Goal: Transaction & Acquisition: Download file/media

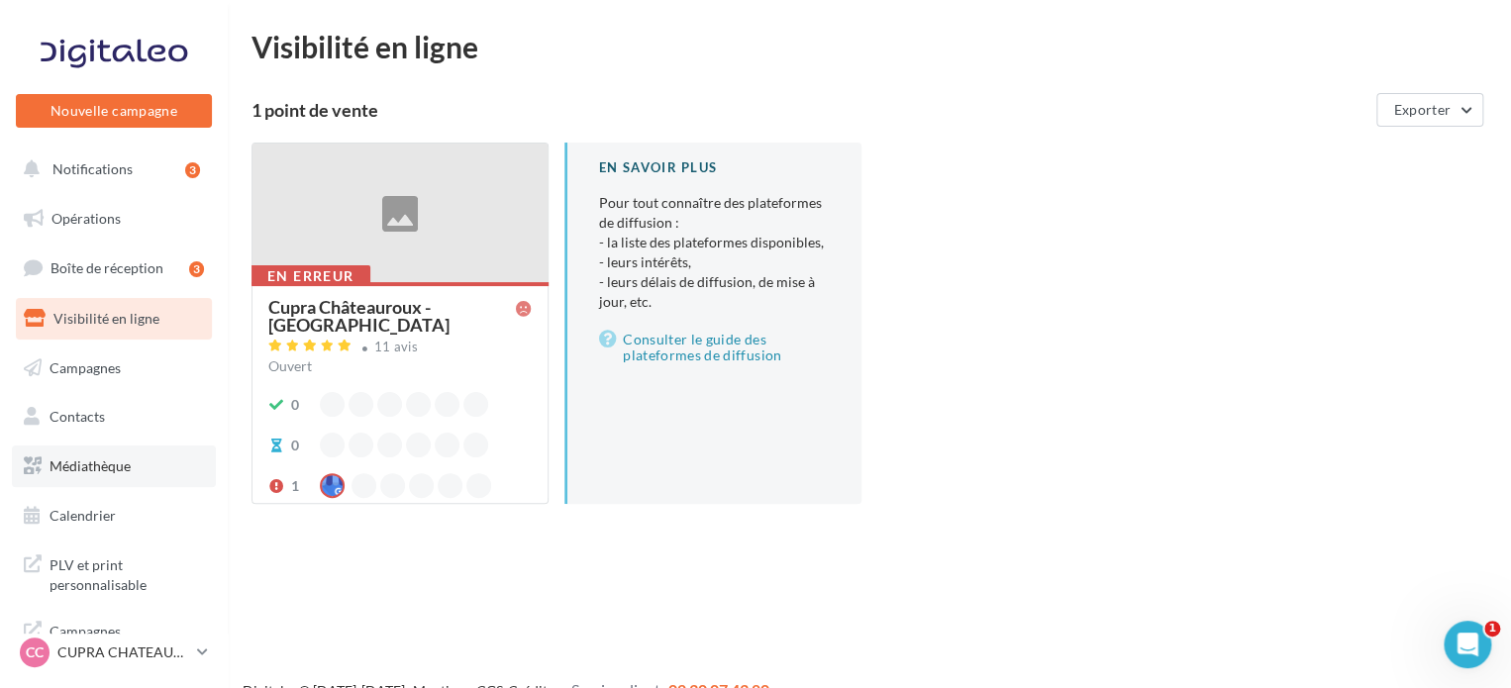
click at [91, 468] on span "Médiathèque" at bounding box center [90, 466] width 81 height 17
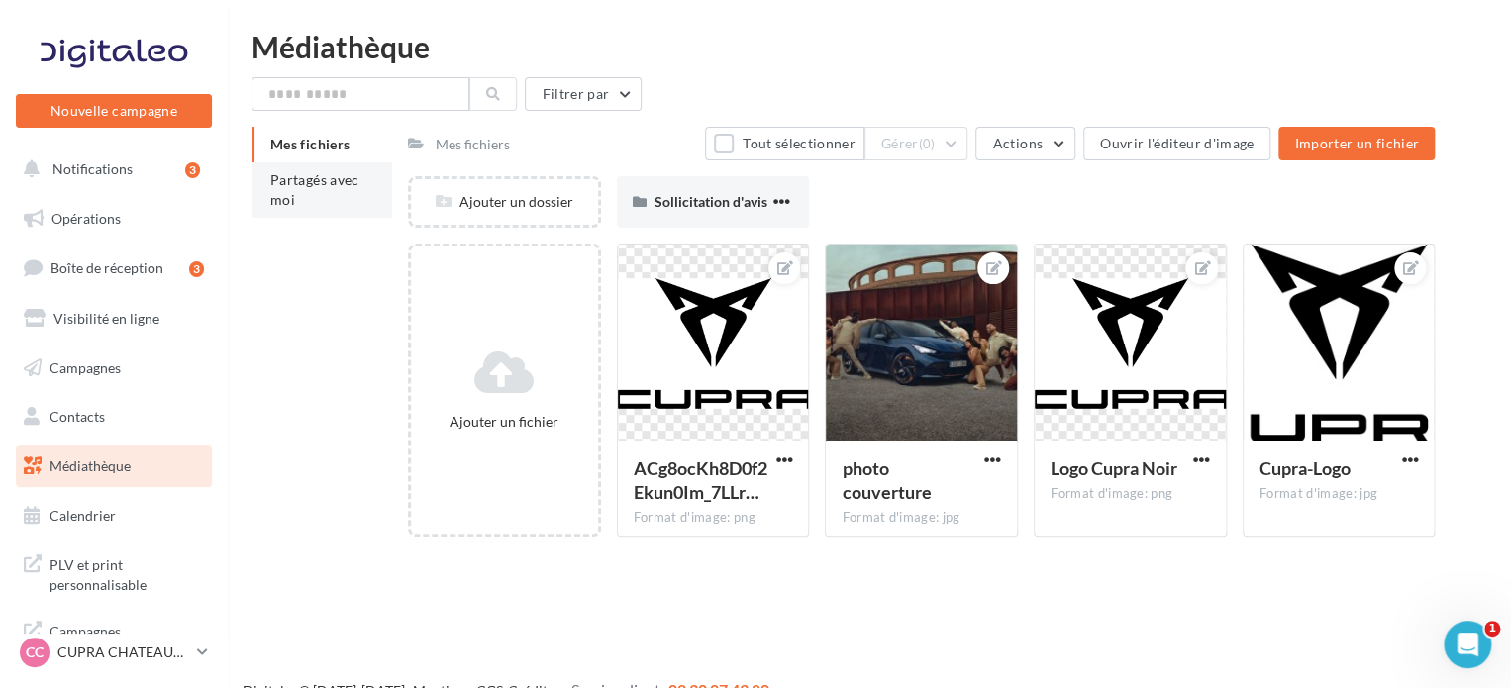
click at [285, 192] on span "Partagés avec moi" at bounding box center [314, 189] width 89 height 37
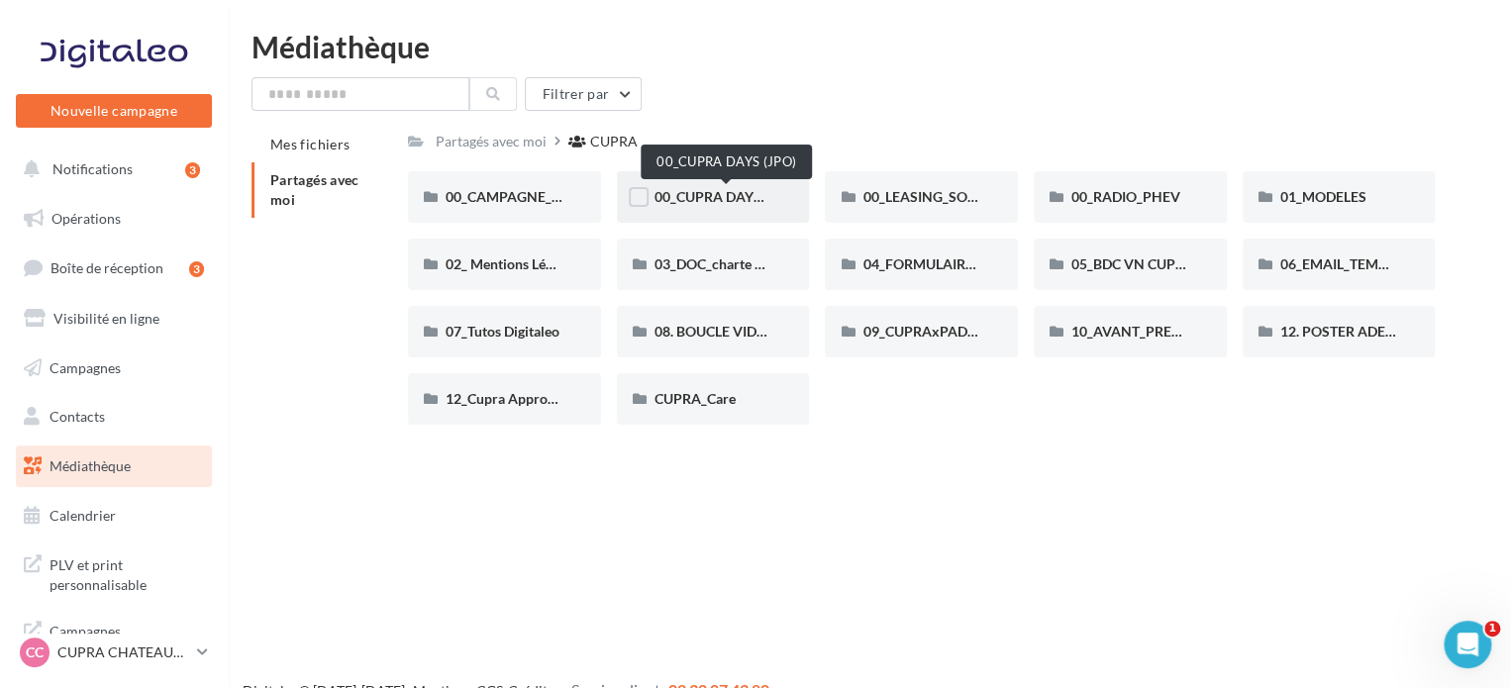
click at [740, 205] on span "00_CUPRA DAYS (JPO)" at bounding box center [727, 196] width 144 height 17
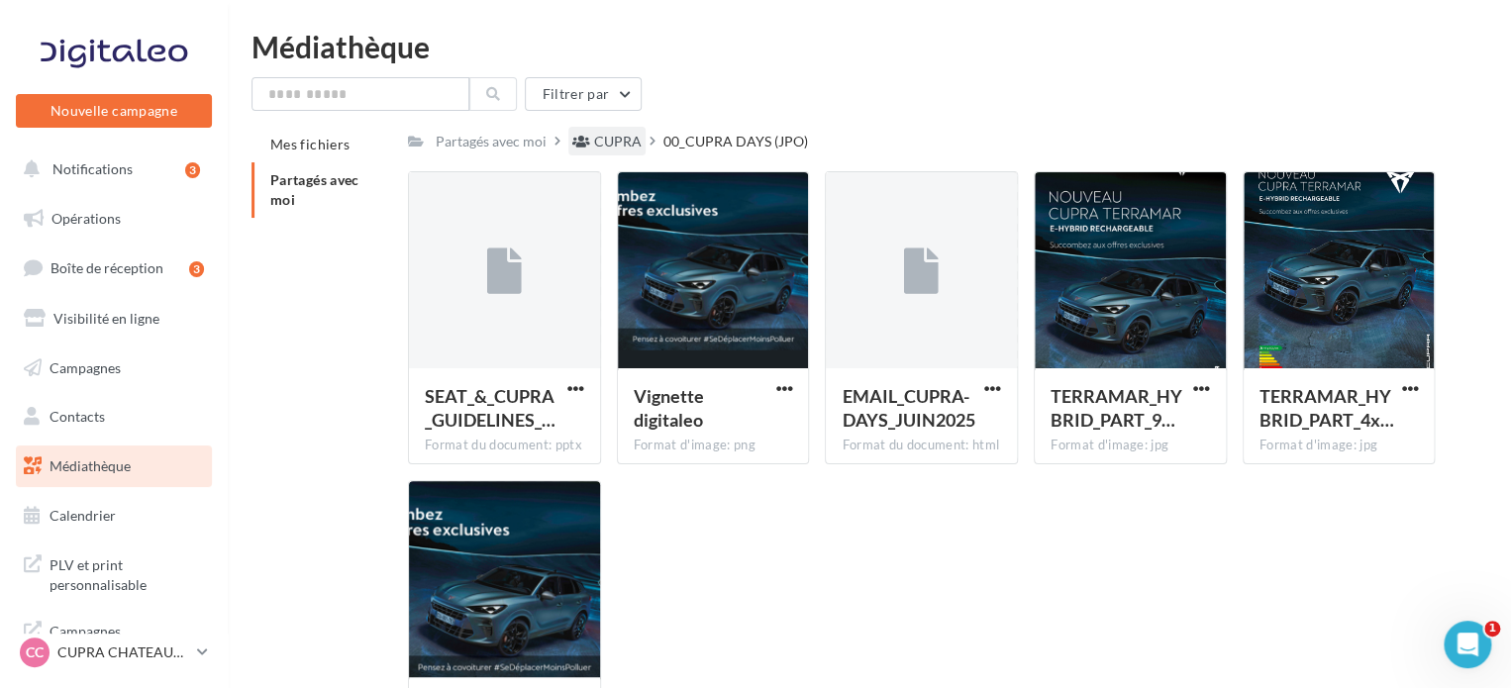
click at [617, 148] on div "CUPRA" at bounding box center [618, 142] width 48 height 20
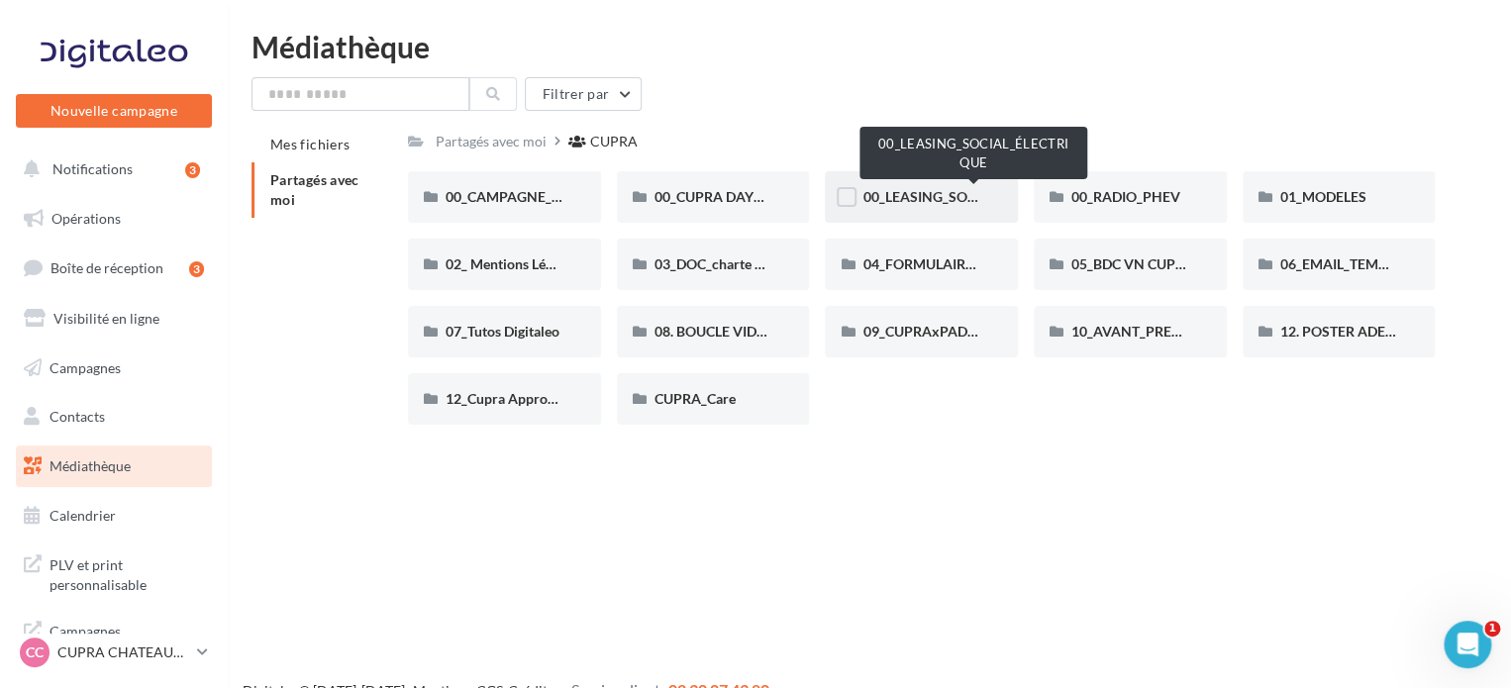
click at [905, 194] on span "00_LEASING_SOCIAL_ÉLECTRIQUE" at bounding box center [973, 196] width 221 height 17
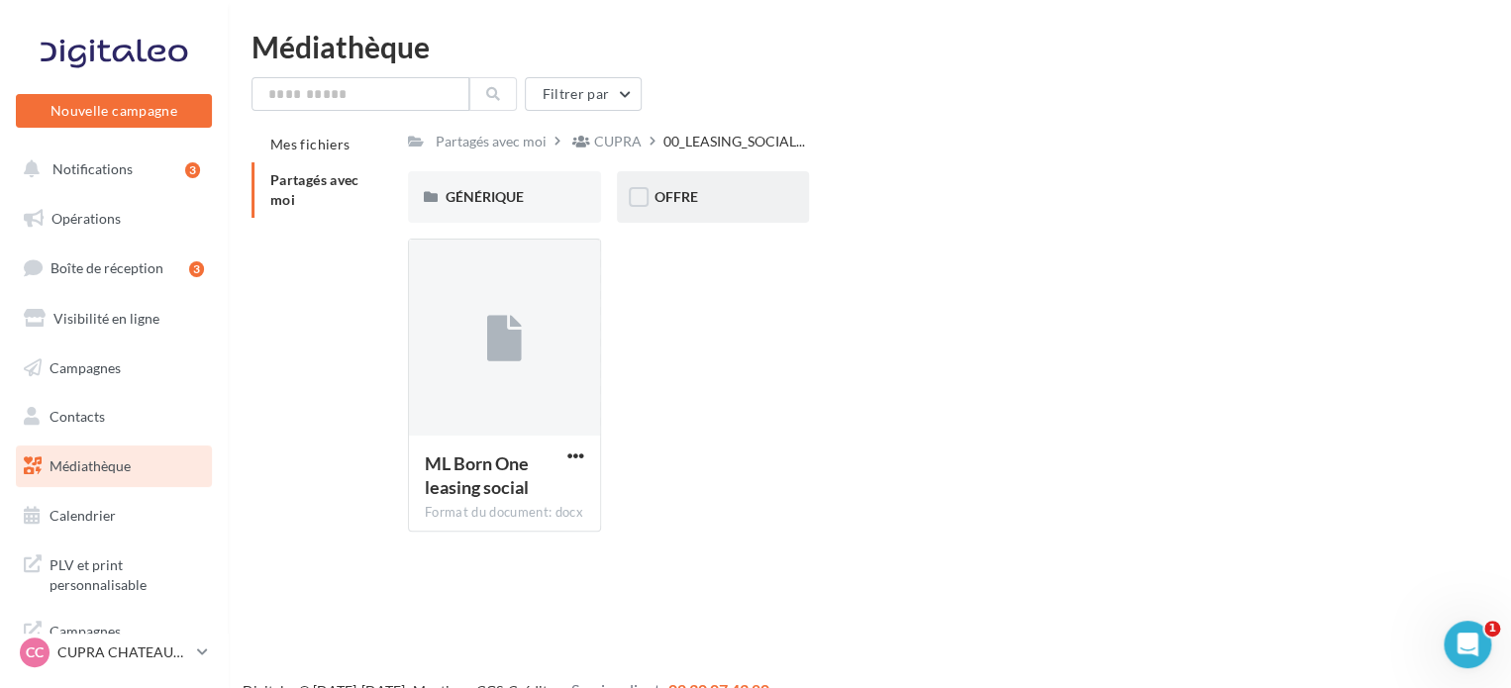
click at [779, 202] on div "OFFRE" at bounding box center [713, 196] width 193 height 51
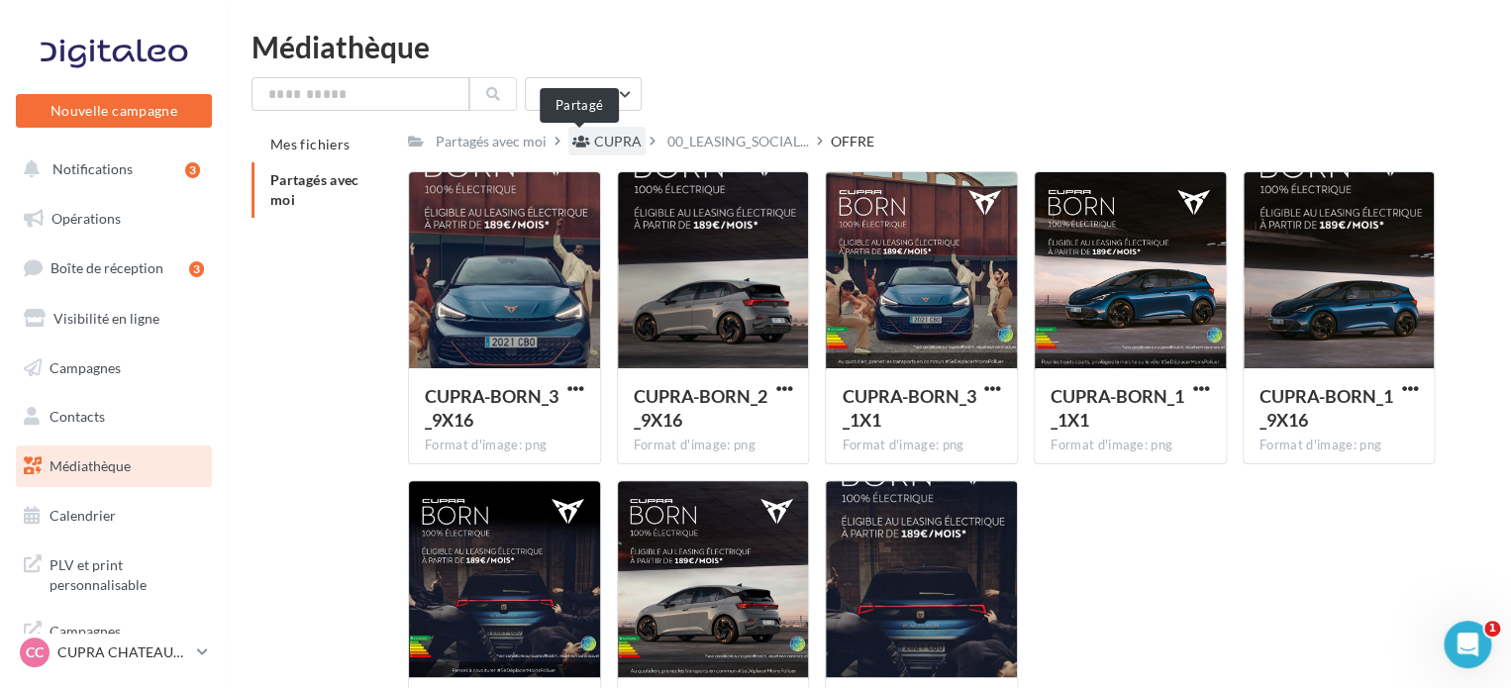
click at [578, 136] on icon at bounding box center [581, 142] width 18 height 14
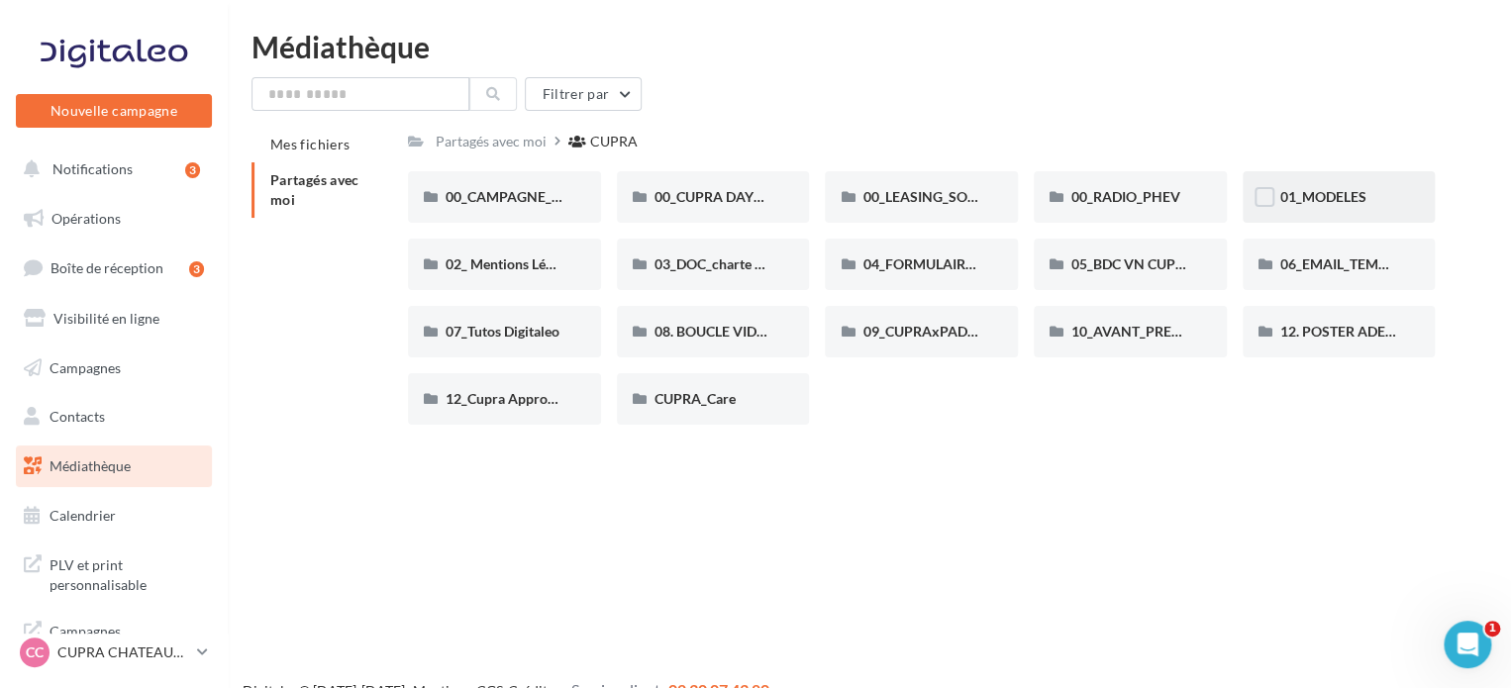
click at [1268, 173] on div "01_MODELES" at bounding box center [1339, 196] width 193 height 51
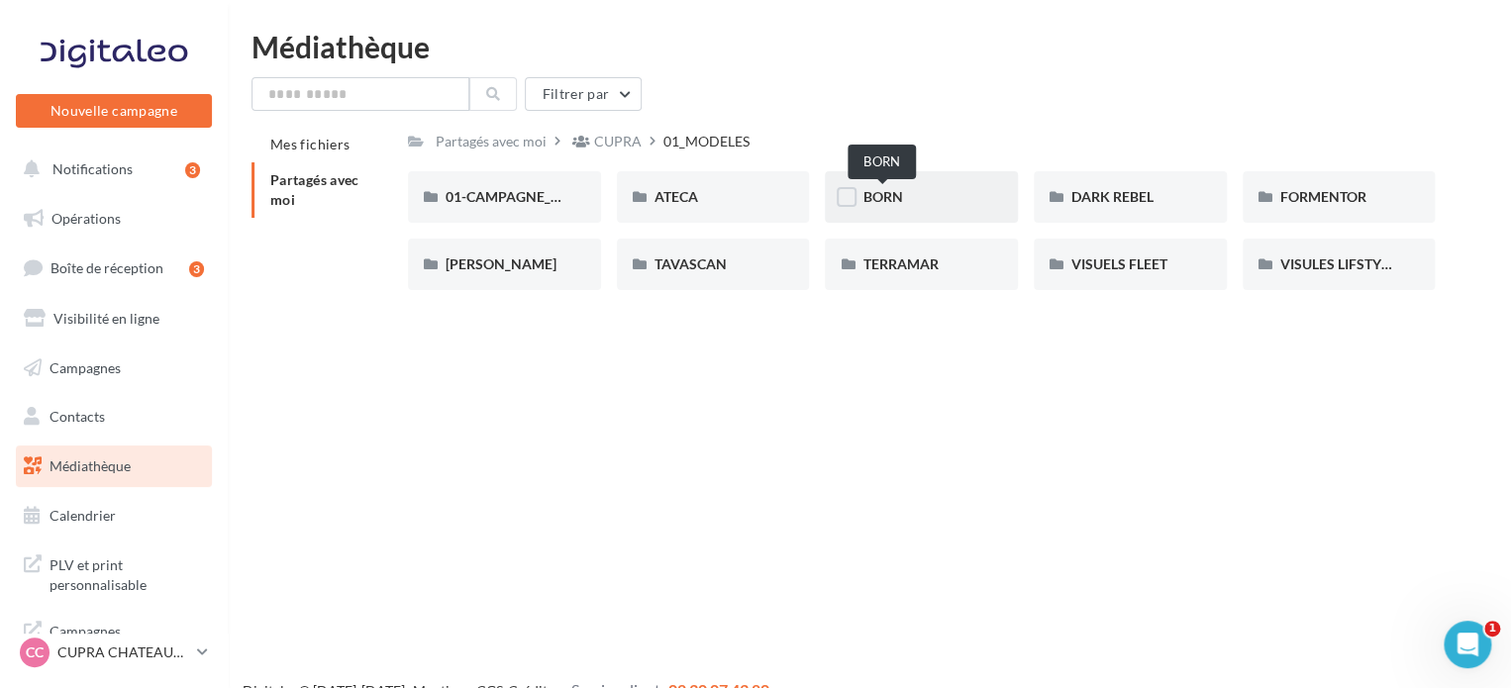
click at [892, 192] on span "BORN" at bounding box center [883, 196] width 40 height 17
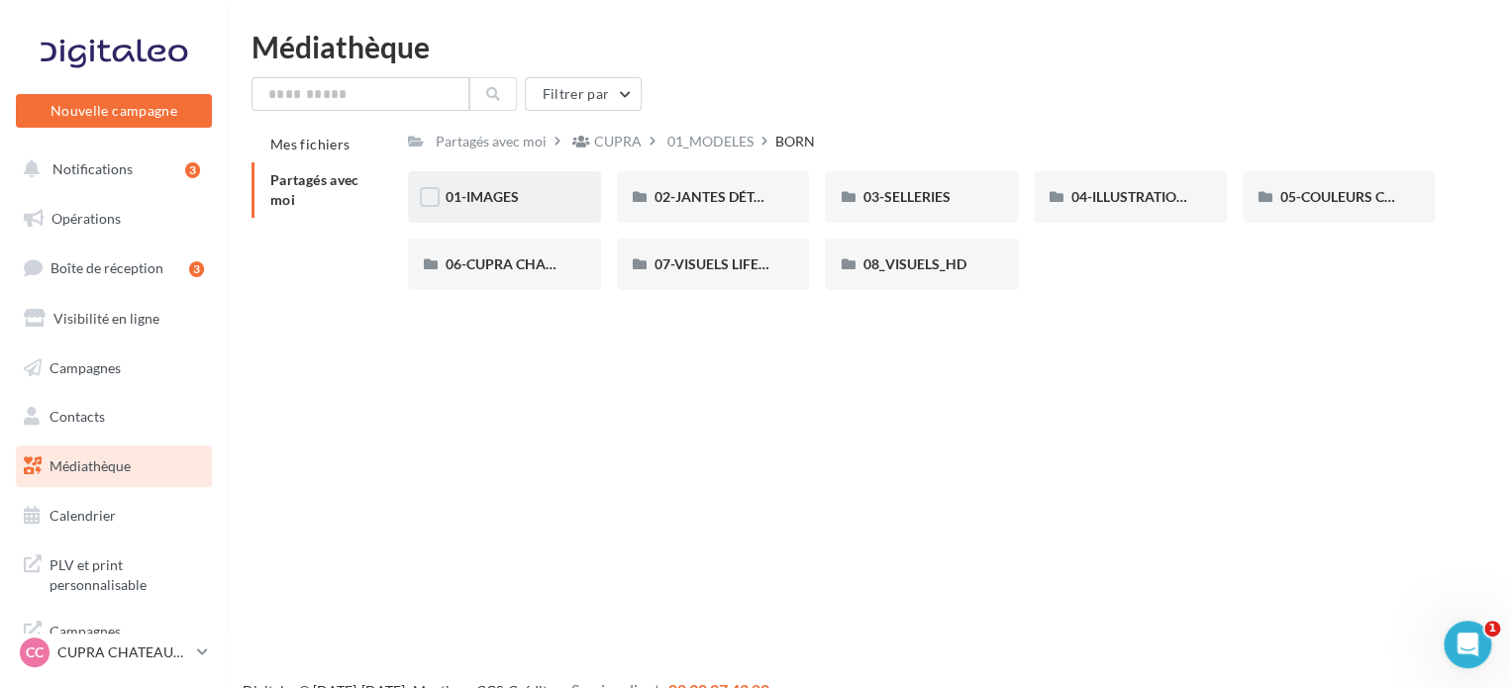
click at [552, 194] on div "01-IMAGES" at bounding box center [505, 197] width 118 height 20
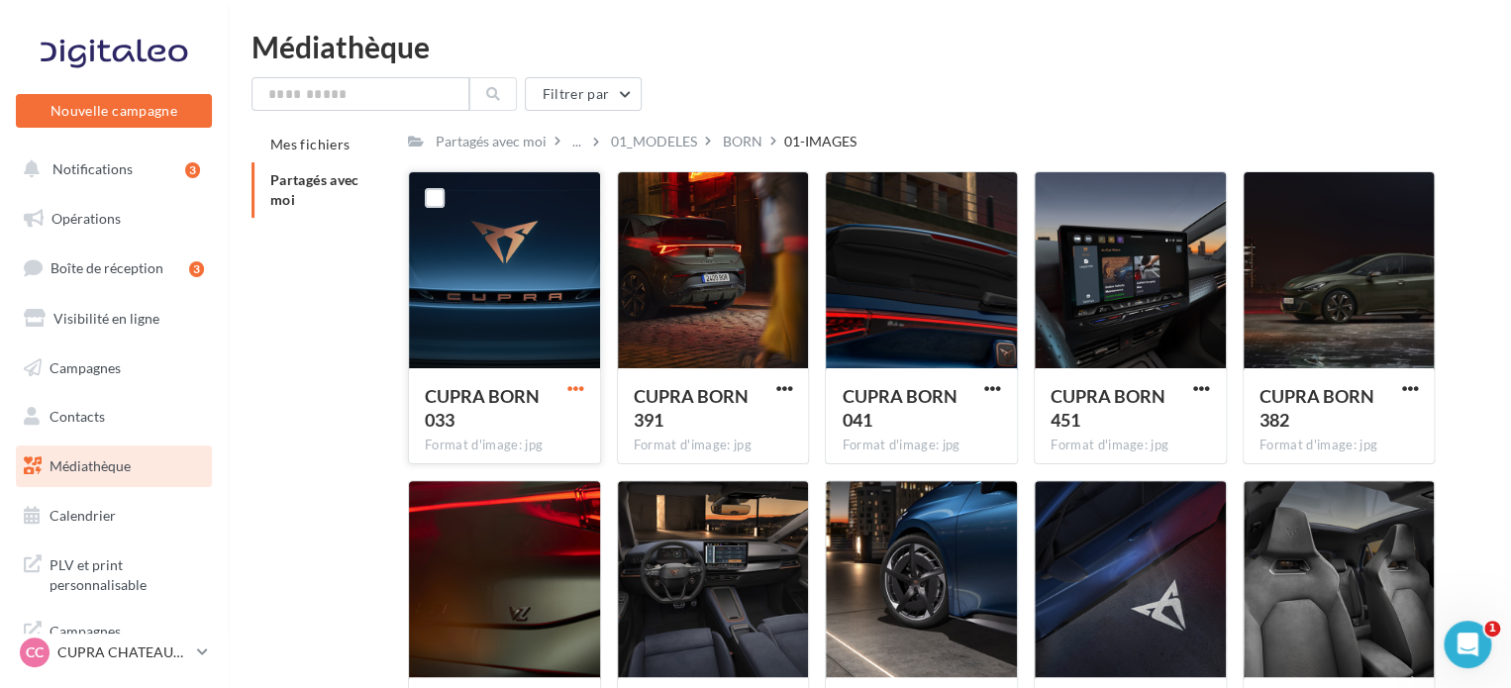
click at [580, 386] on span "button" at bounding box center [575, 388] width 17 height 17
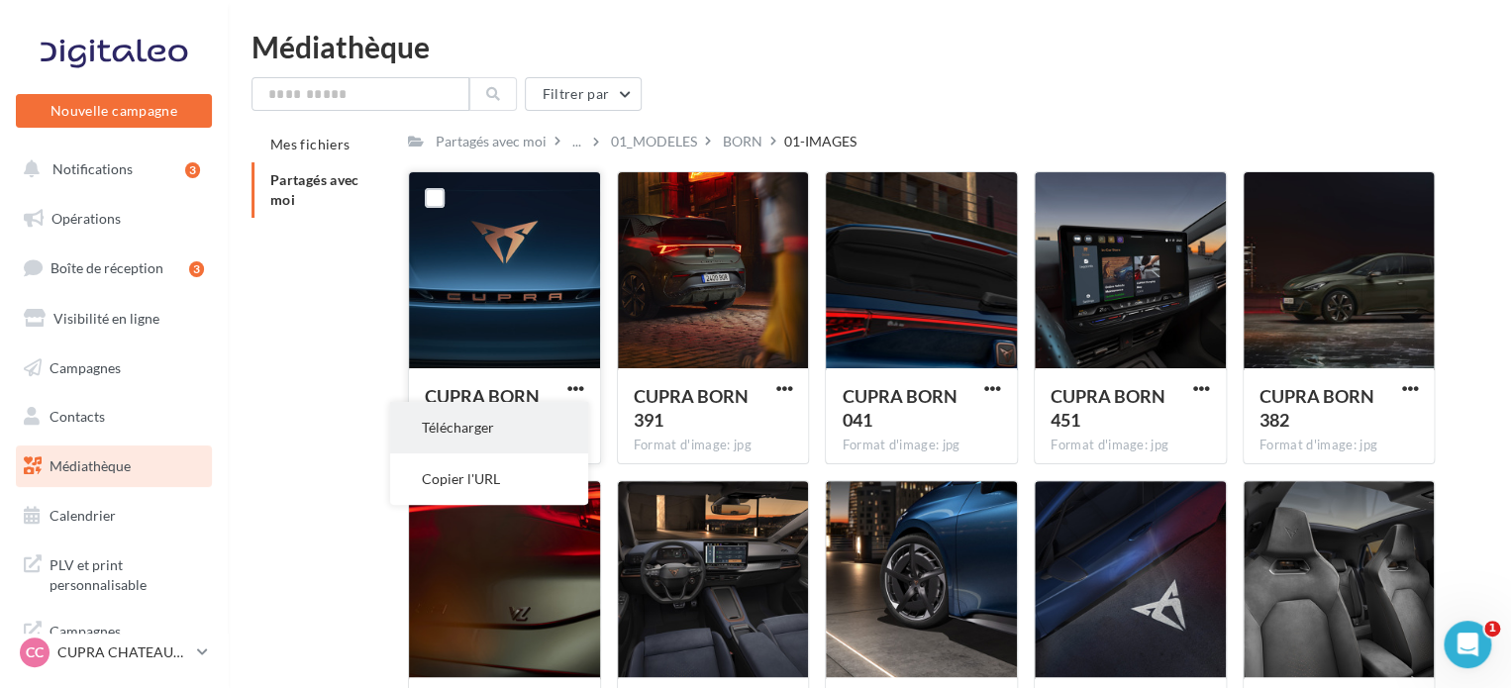
click at [463, 436] on button "Télécharger" at bounding box center [489, 427] width 198 height 51
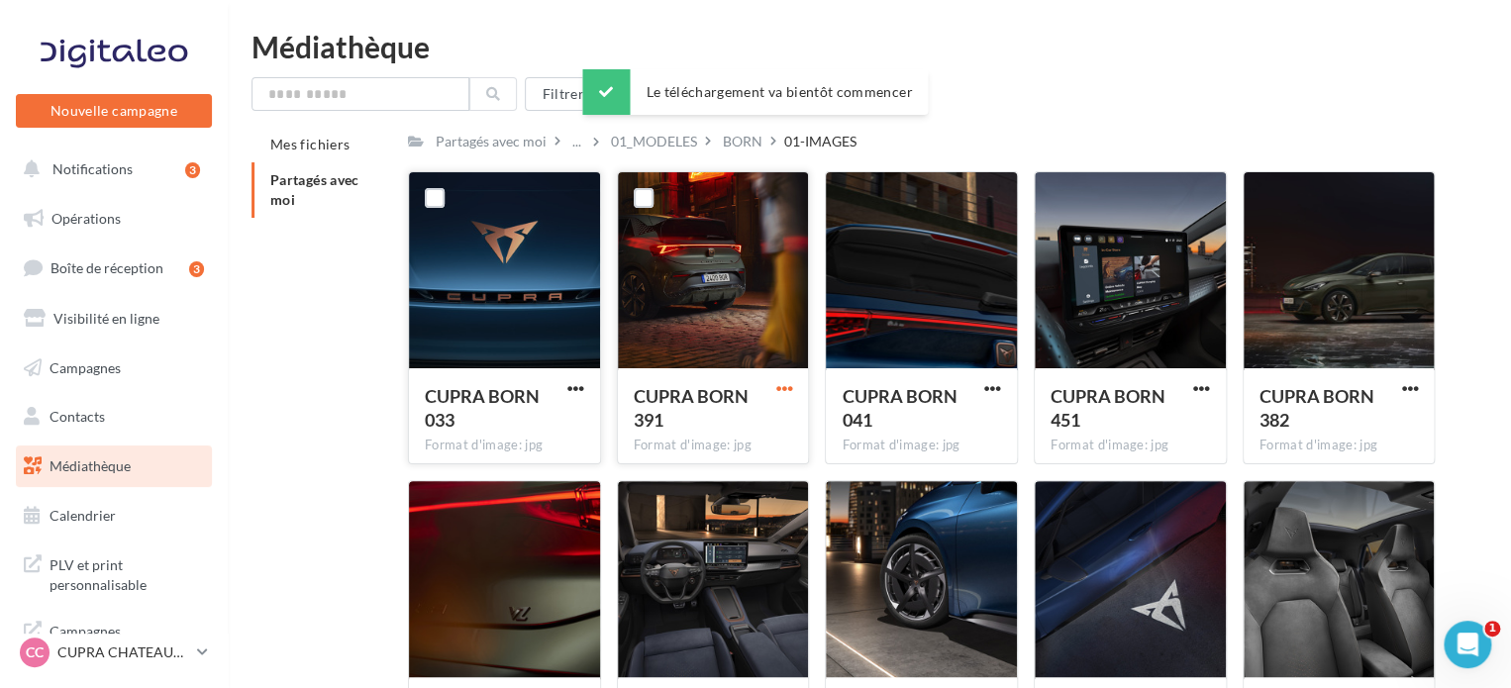
click at [782, 383] on span "button" at bounding box center [783, 388] width 17 height 17
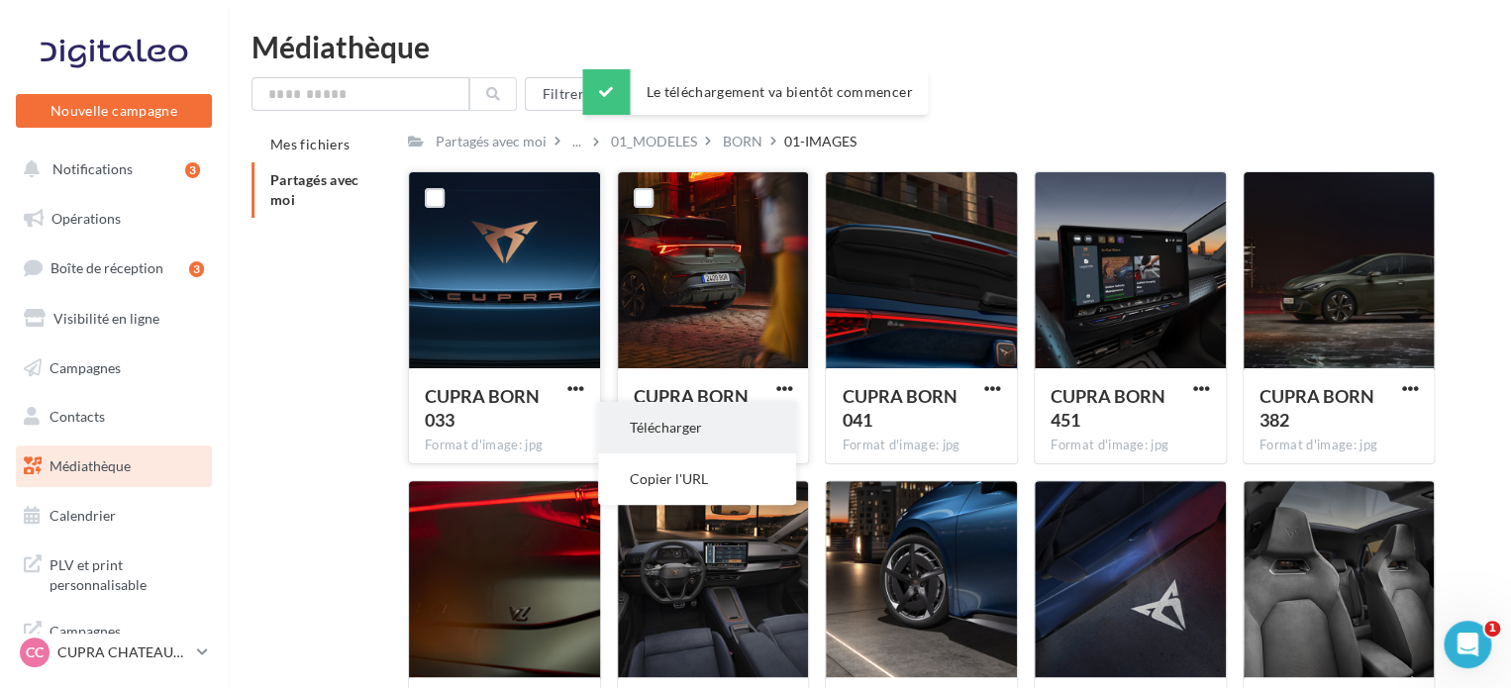
click at [701, 425] on button "Télécharger" at bounding box center [697, 427] width 198 height 51
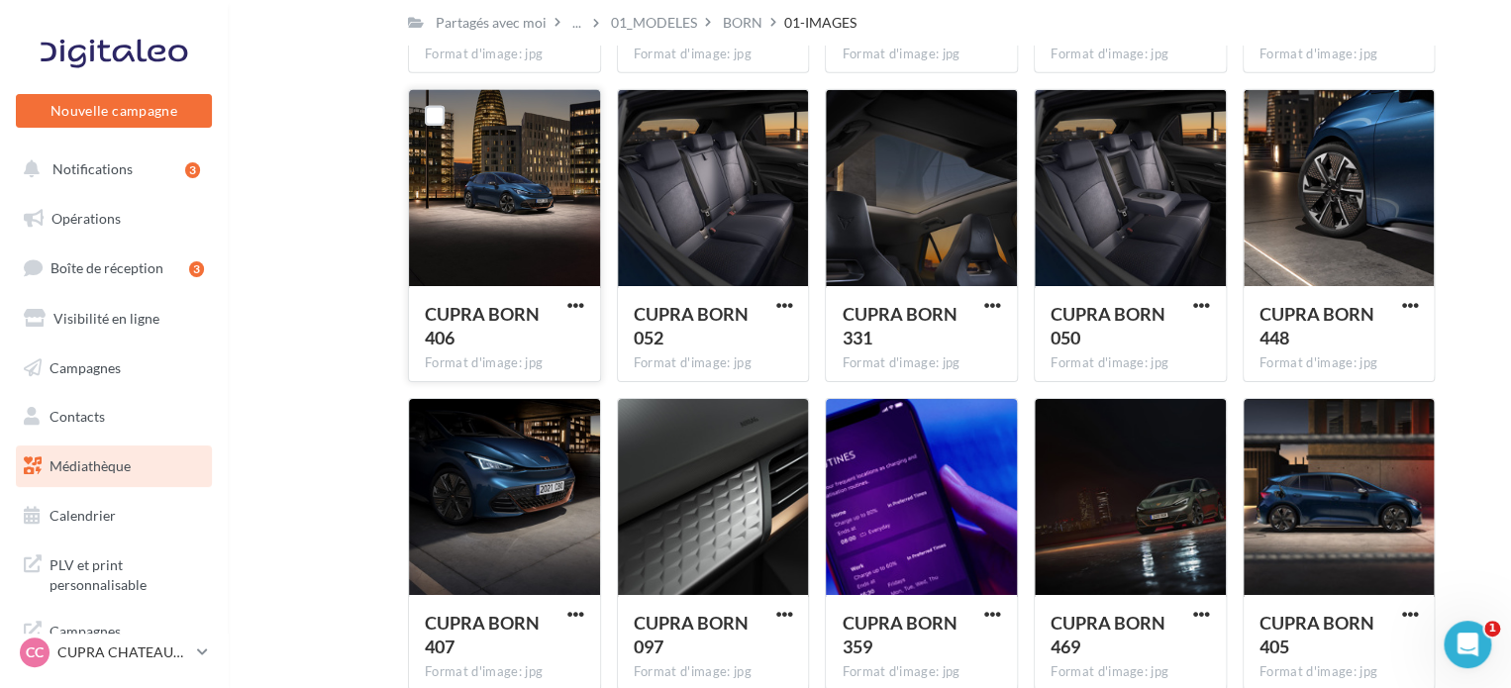
scroll to position [3268, 0]
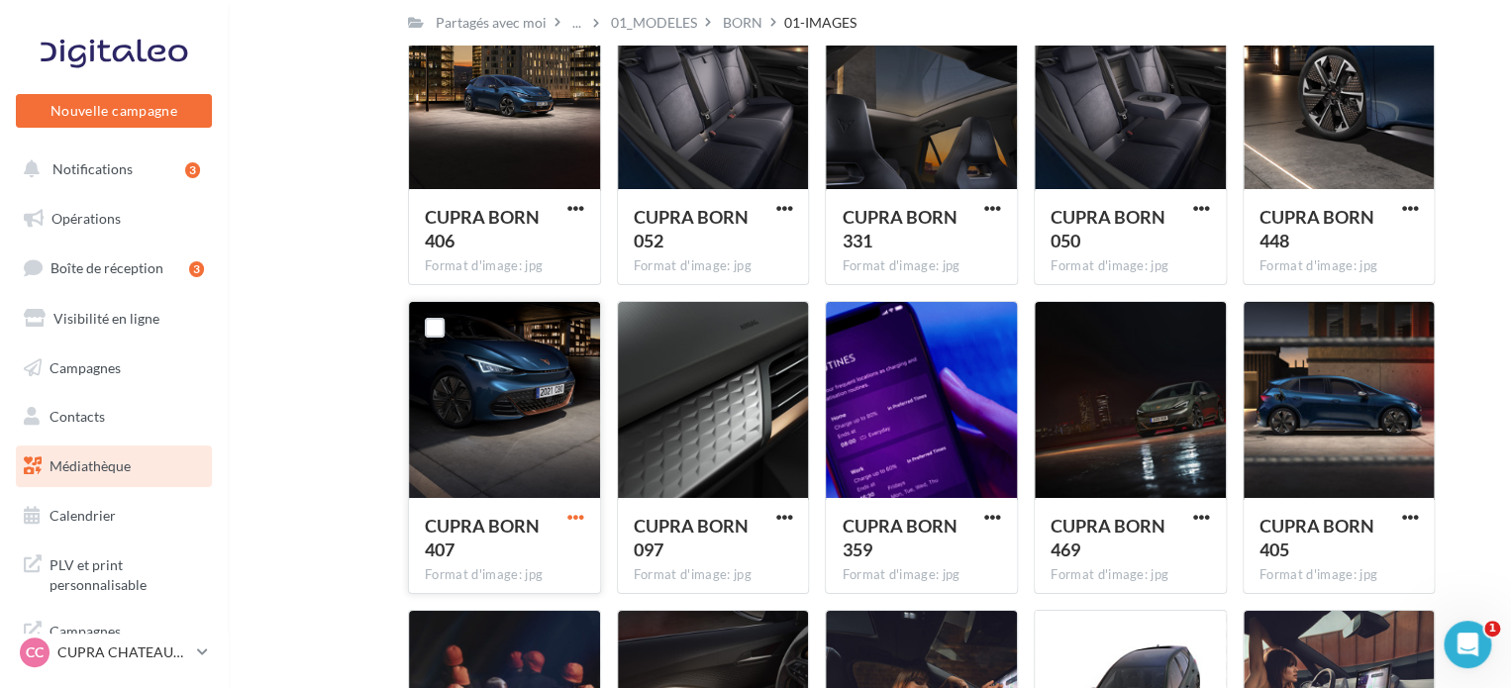
click at [576, 514] on span "button" at bounding box center [575, 517] width 17 height 17
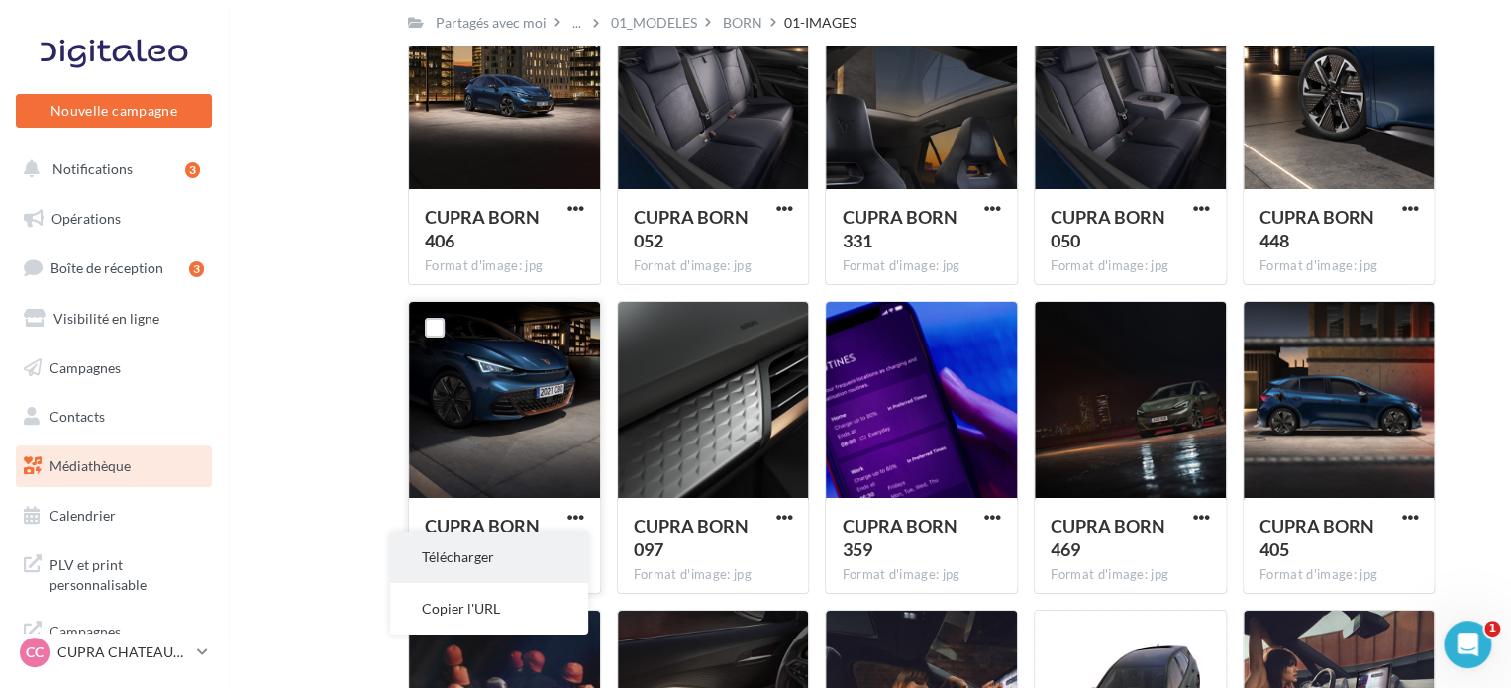
click at [447, 554] on button "Télécharger" at bounding box center [489, 557] width 198 height 51
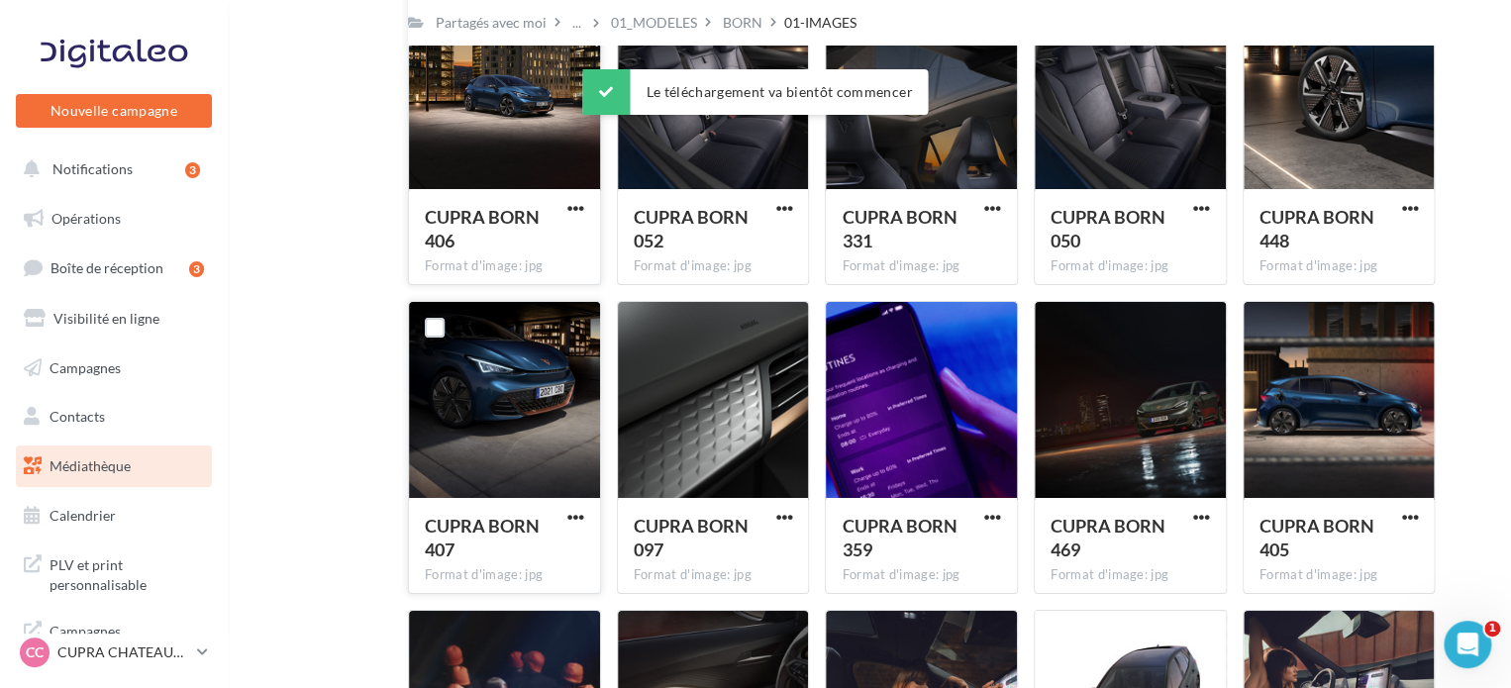
click at [562, 205] on div "CUPRA BORN 406" at bounding box center [504, 231] width 159 height 52
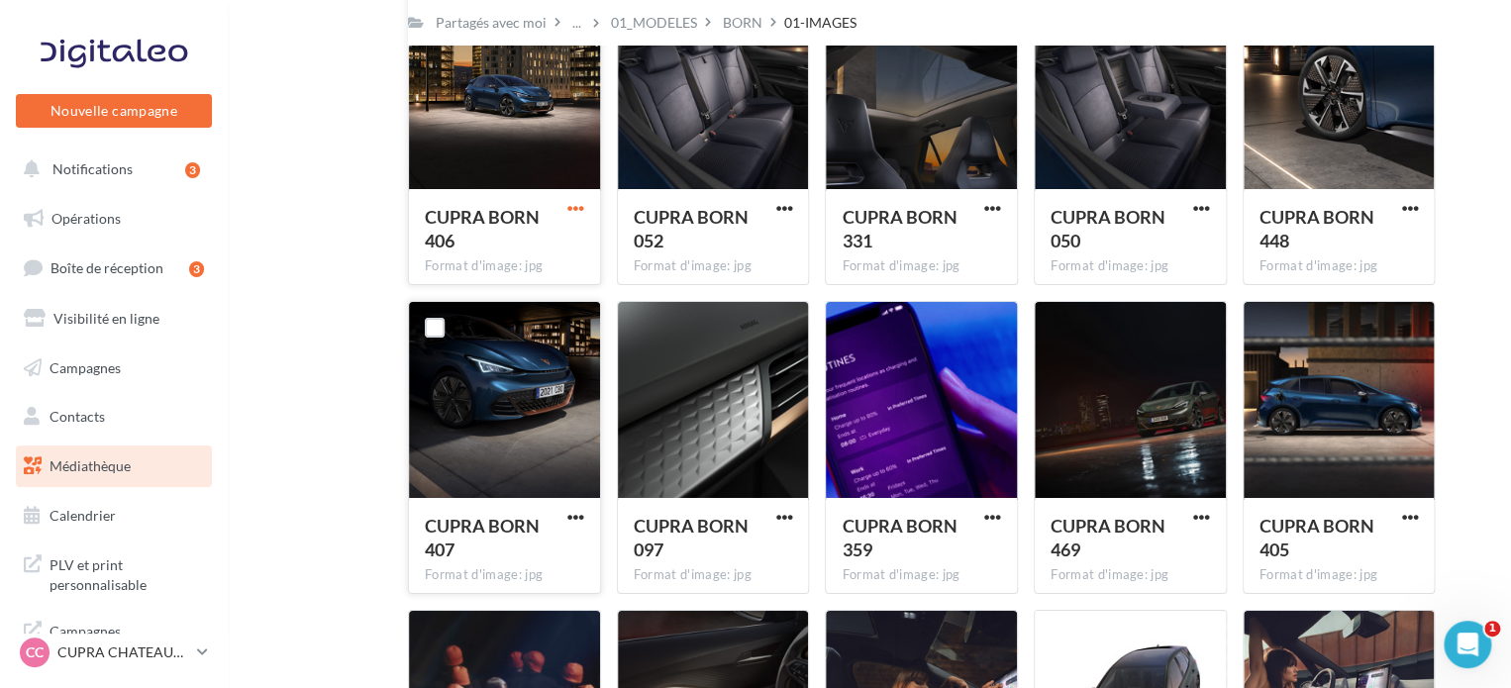
click at [567, 205] on span "button" at bounding box center [575, 208] width 17 height 17
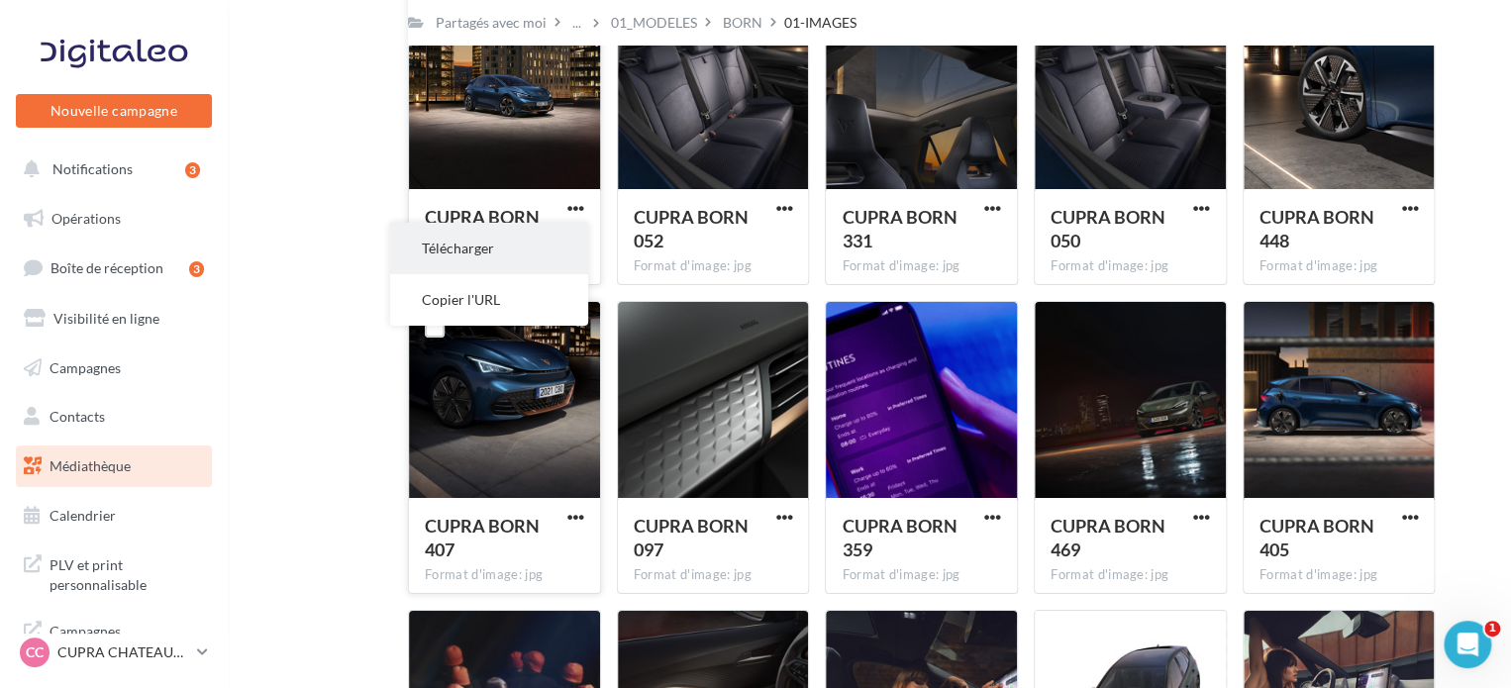
click at [547, 246] on button "Télécharger" at bounding box center [489, 248] width 198 height 51
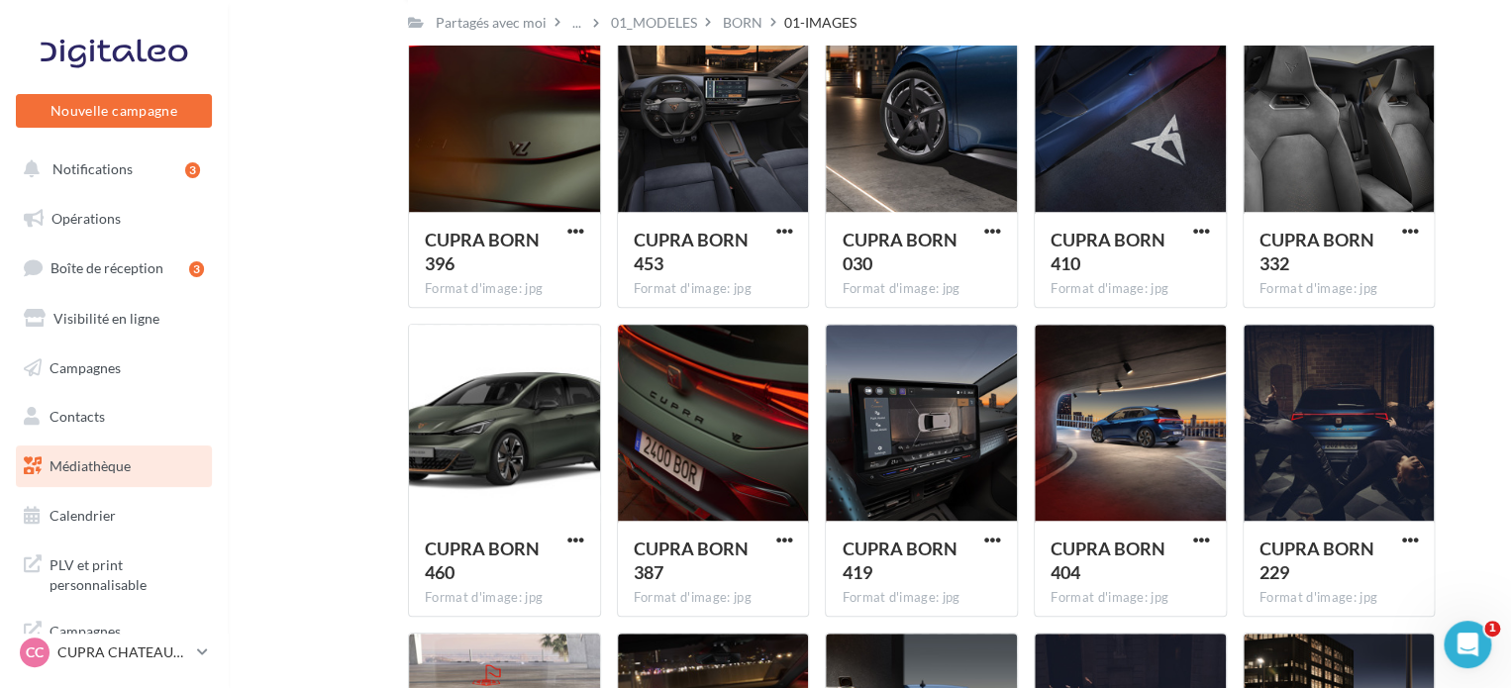
scroll to position [594, 0]
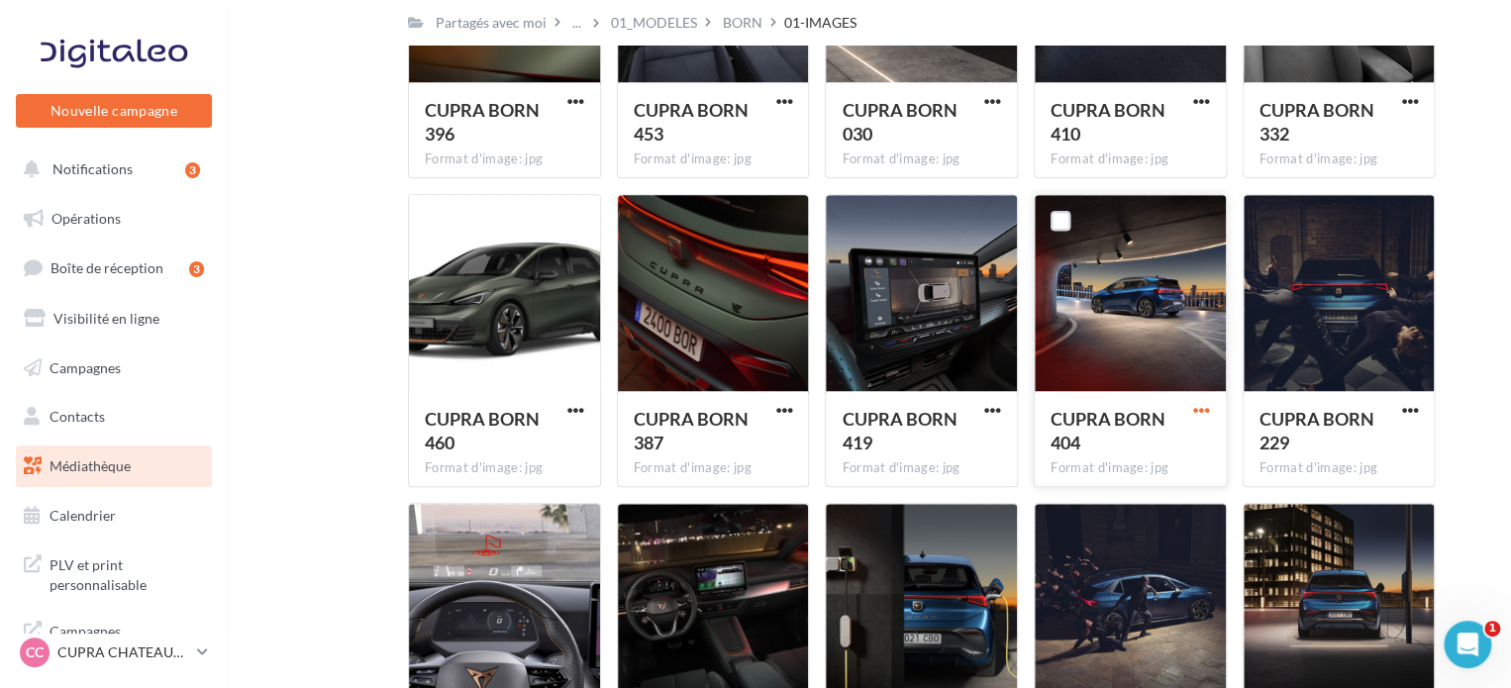
drag, startPoint x: 1196, startPoint y: 429, endPoint x: 1195, endPoint y: 419, distance: 10.0
click at [1196, 425] on div "CUPRA BORN 404" at bounding box center [1130, 433] width 159 height 52
click at [1195, 413] on span "button" at bounding box center [1201, 410] width 17 height 17
click at [1145, 446] on button "Télécharger" at bounding box center [1115, 450] width 198 height 51
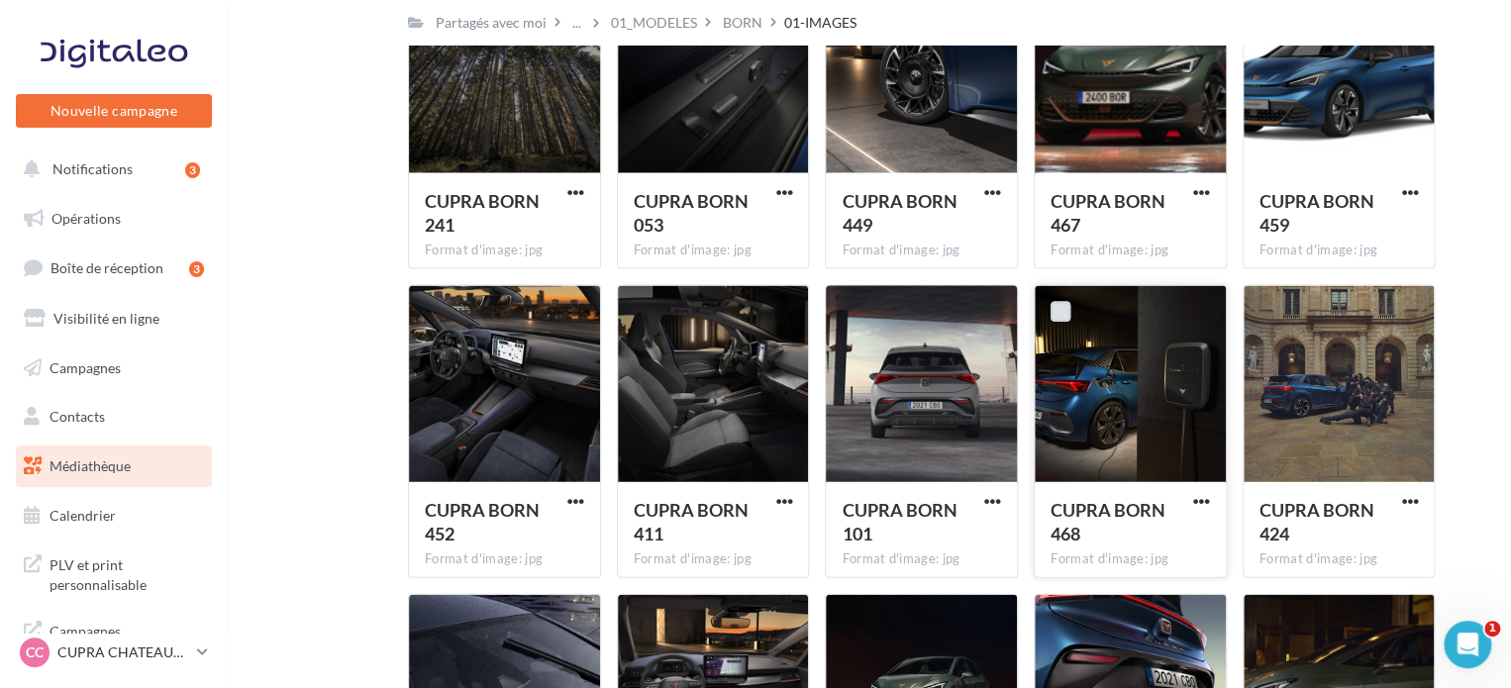
scroll to position [2080, 0]
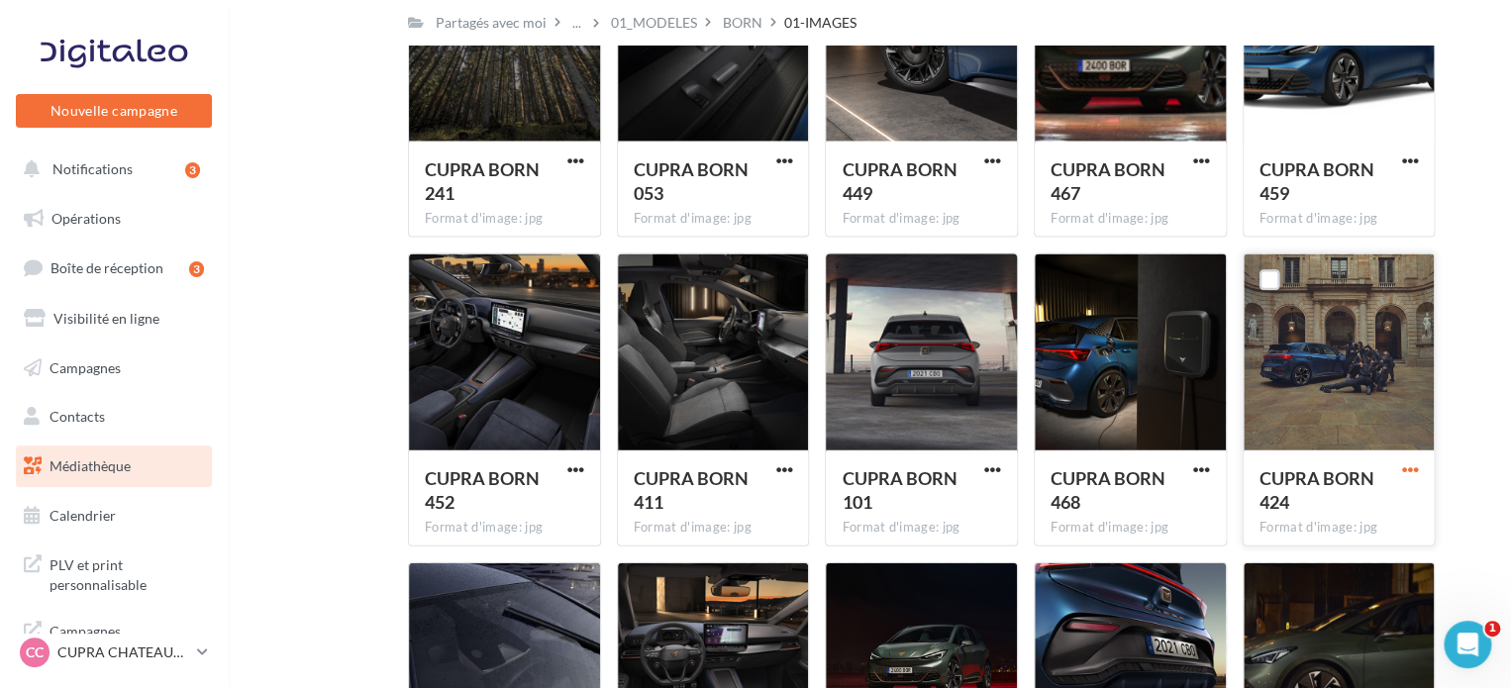
click at [1404, 477] on span "button" at bounding box center [1409, 469] width 17 height 17
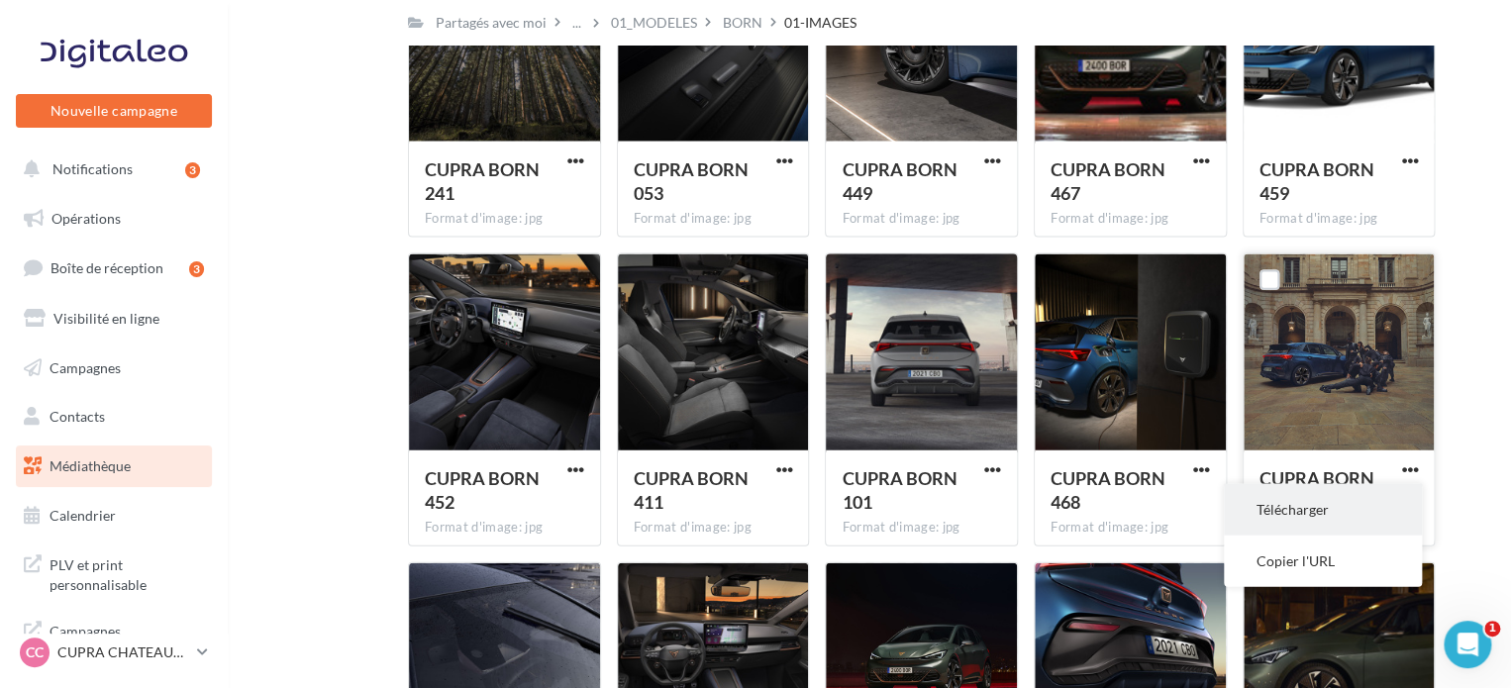
click at [1305, 512] on button "Télécharger" at bounding box center [1323, 509] width 198 height 51
